Goal: Task Accomplishment & Management: Complete application form

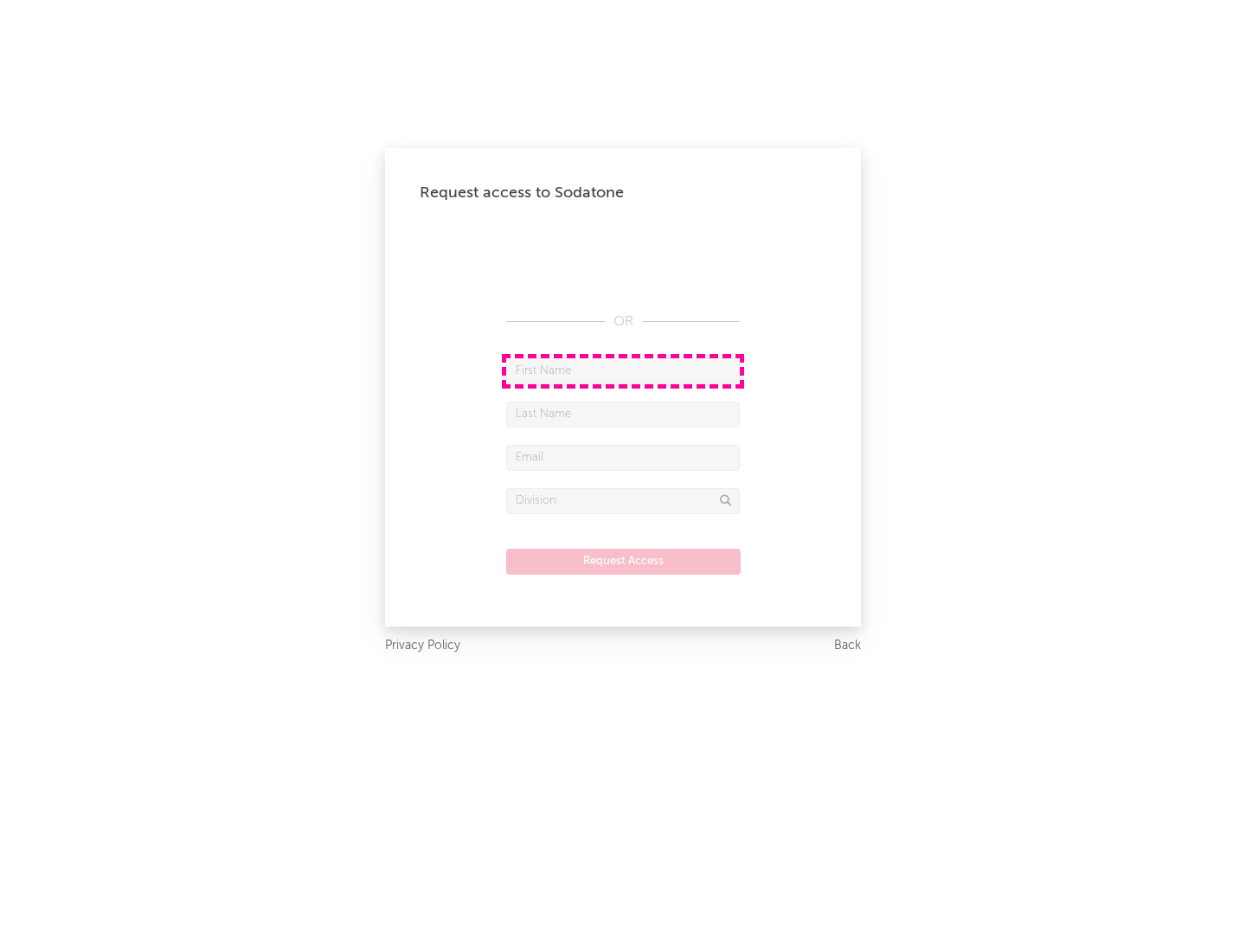
click at [623, 370] on input "text" at bounding box center [623, 371] width 234 height 26
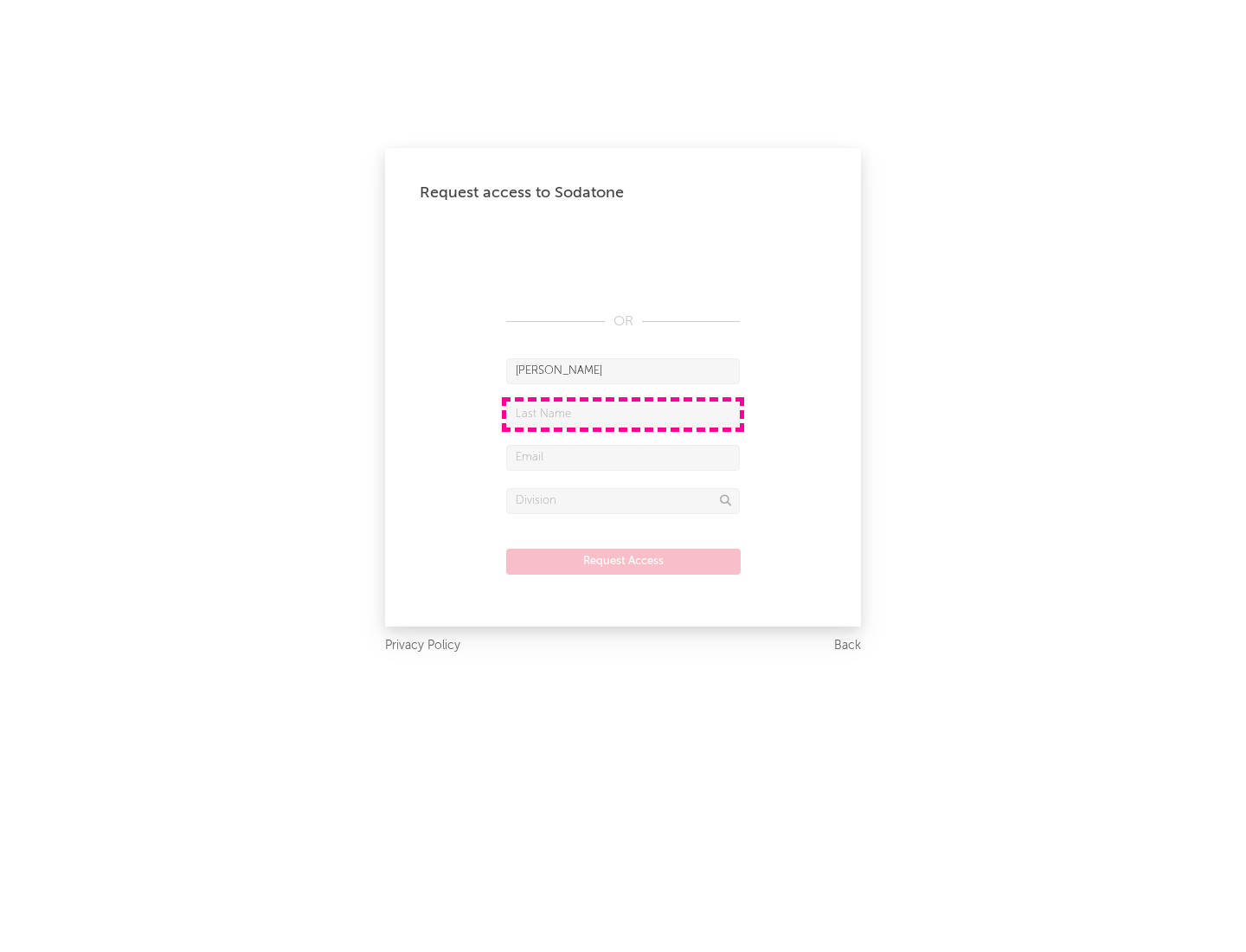
type input "[PERSON_NAME]"
click at [623, 414] on input "text" at bounding box center [623, 414] width 234 height 26
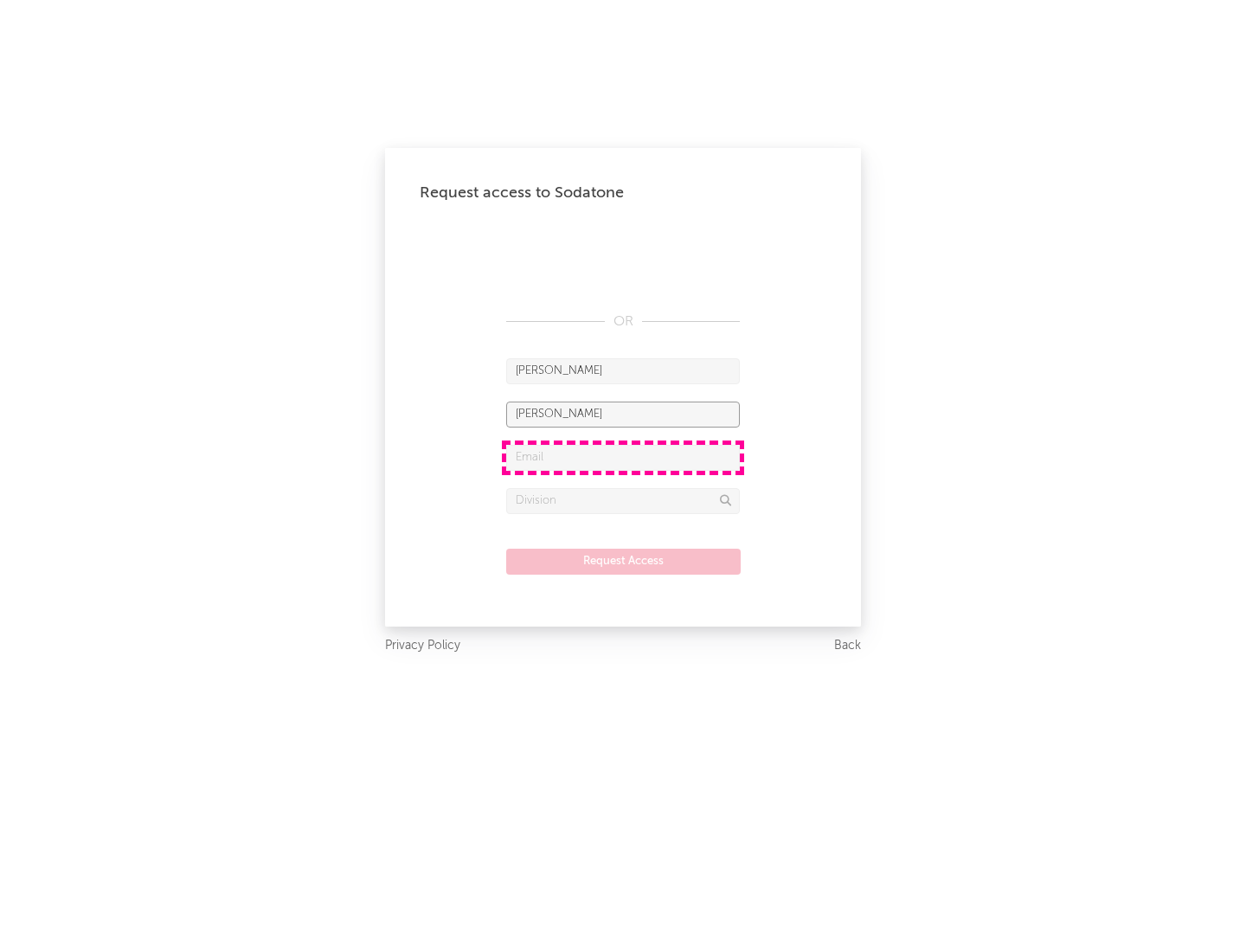
type input "[PERSON_NAME]"
click at [623, 457] on input "text" at bounding box center [623, 457] width 234 height 26
type input "[EMAIL_ADDRESS][DOMAIN_NAME]"
click at [623, 500] on input "text" at bounding box center [623, 501] width 234 height 26
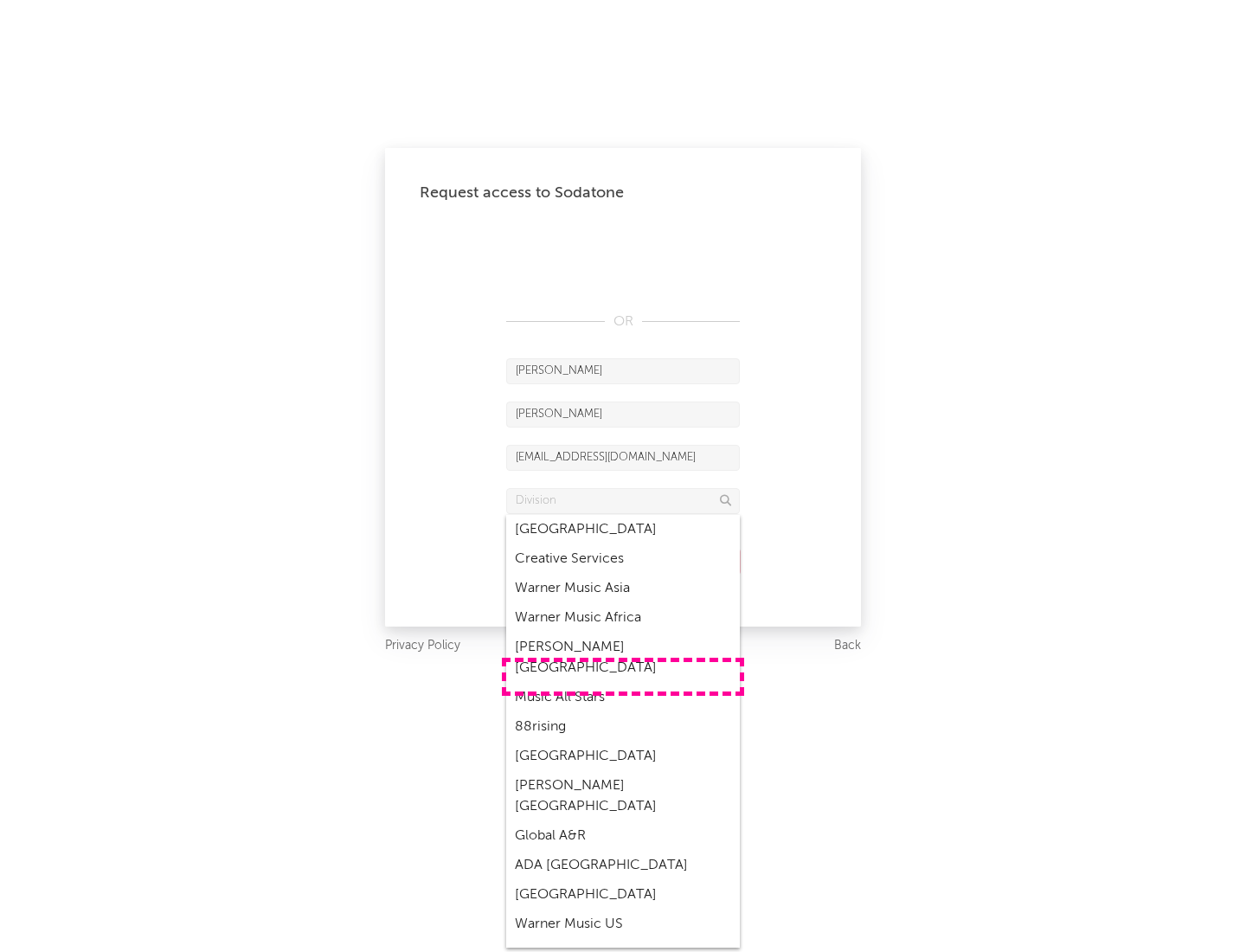
click at [623, 683] on div "Music All Stars" at bounding box center [623, 697] width 234 height 30
type input "Music All Stars"
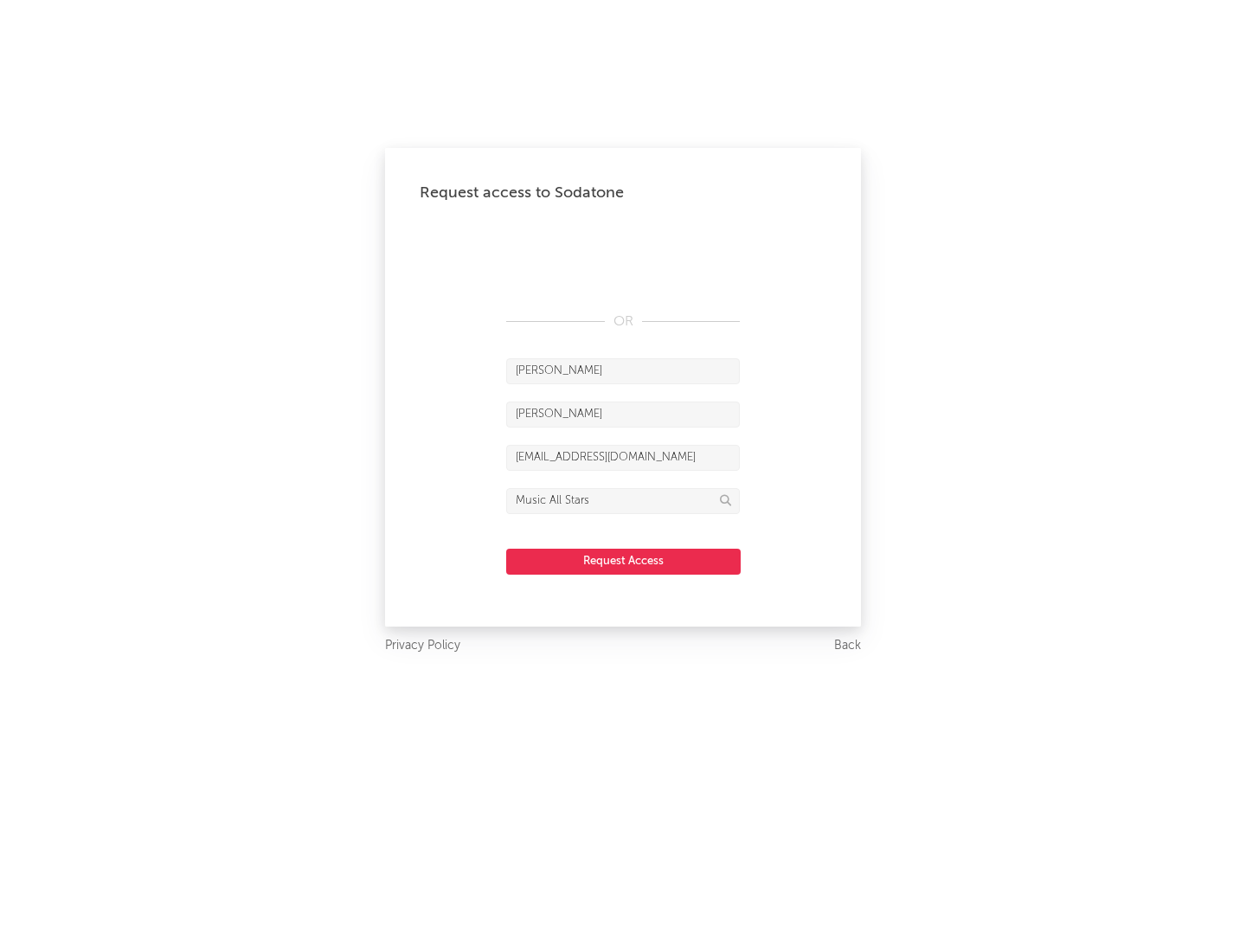
click at [623, 561] on button "Request Access" at bounding box center [624, 561] width 235 height 26
